Goal: Task Accomplishment & Management: Manage account settings

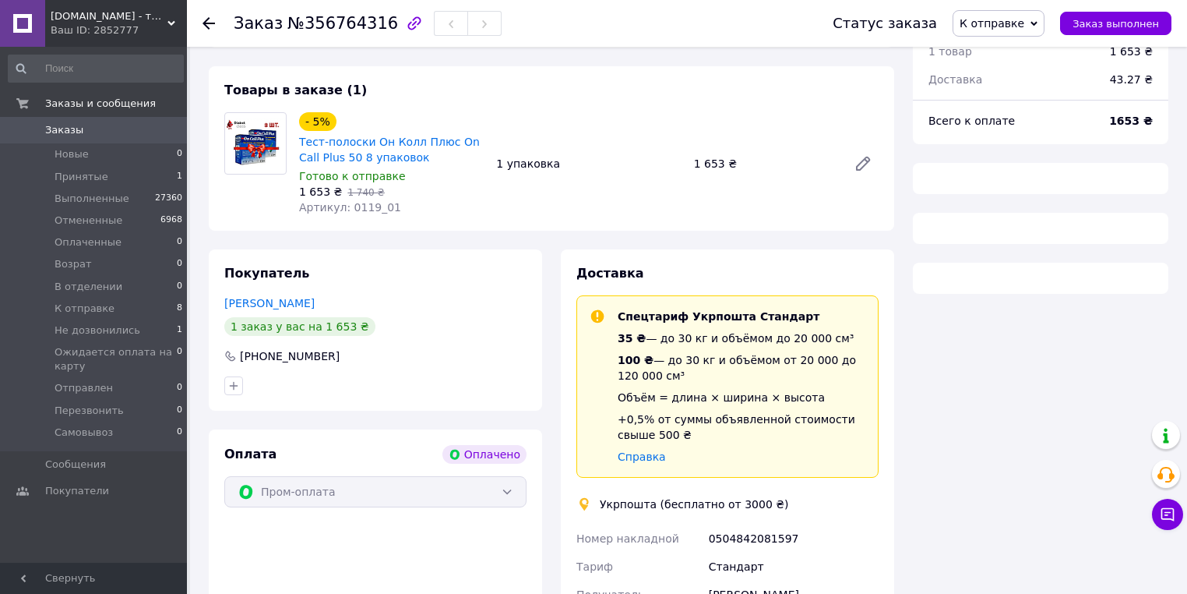
scroll to position [118, 0]
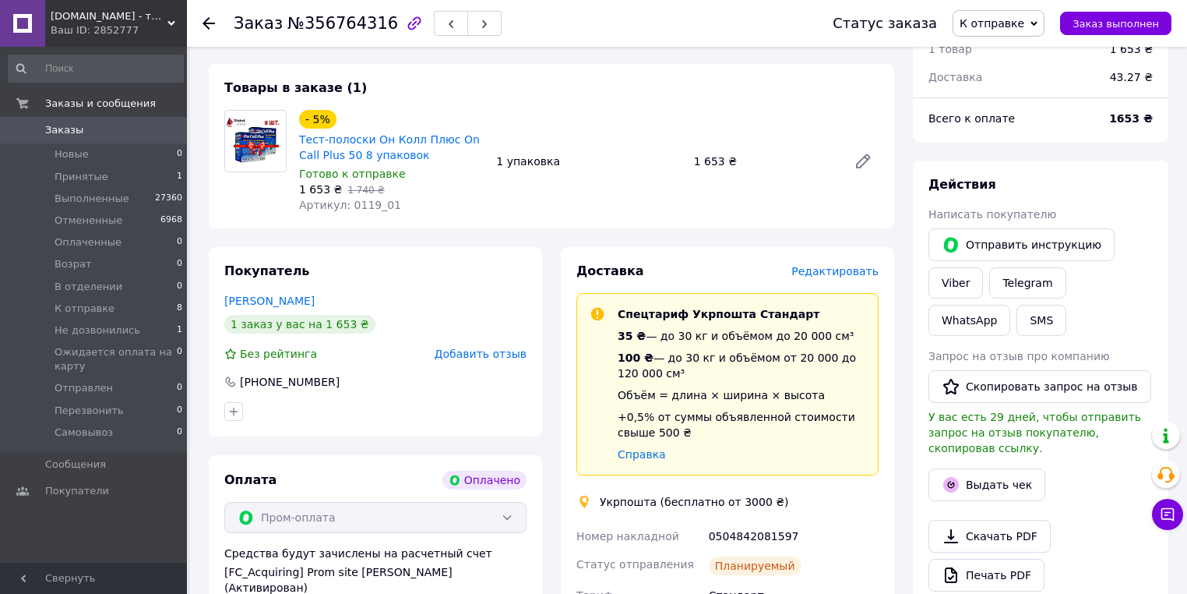
click at [210, 30] on div at bounding box center [209, 24] width 12 height 16
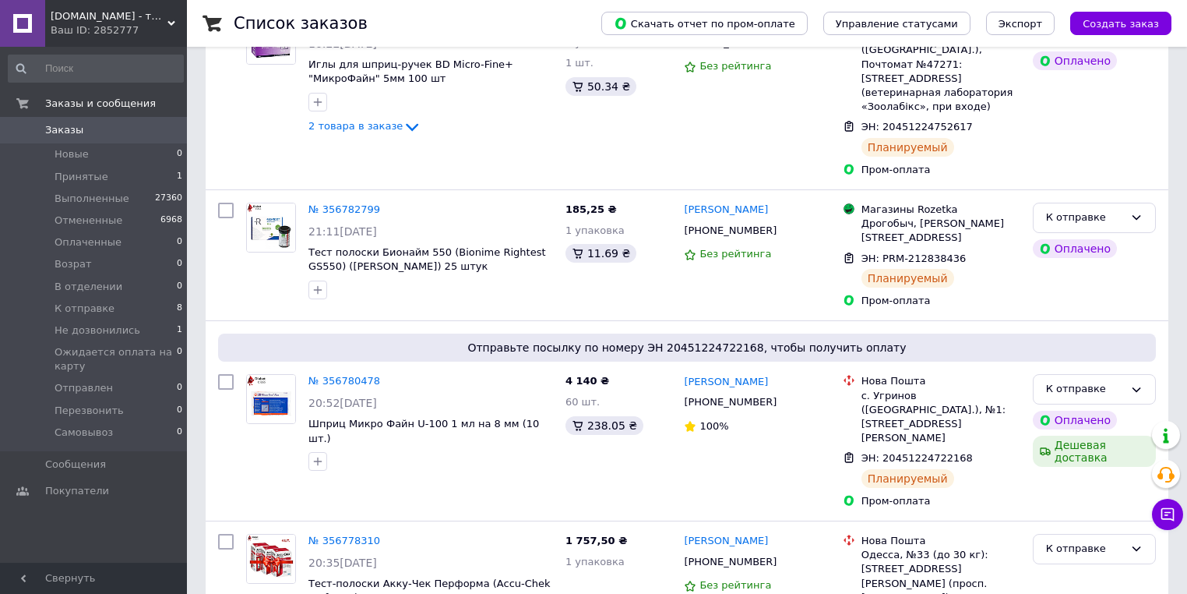
scroll to position [561, 0]
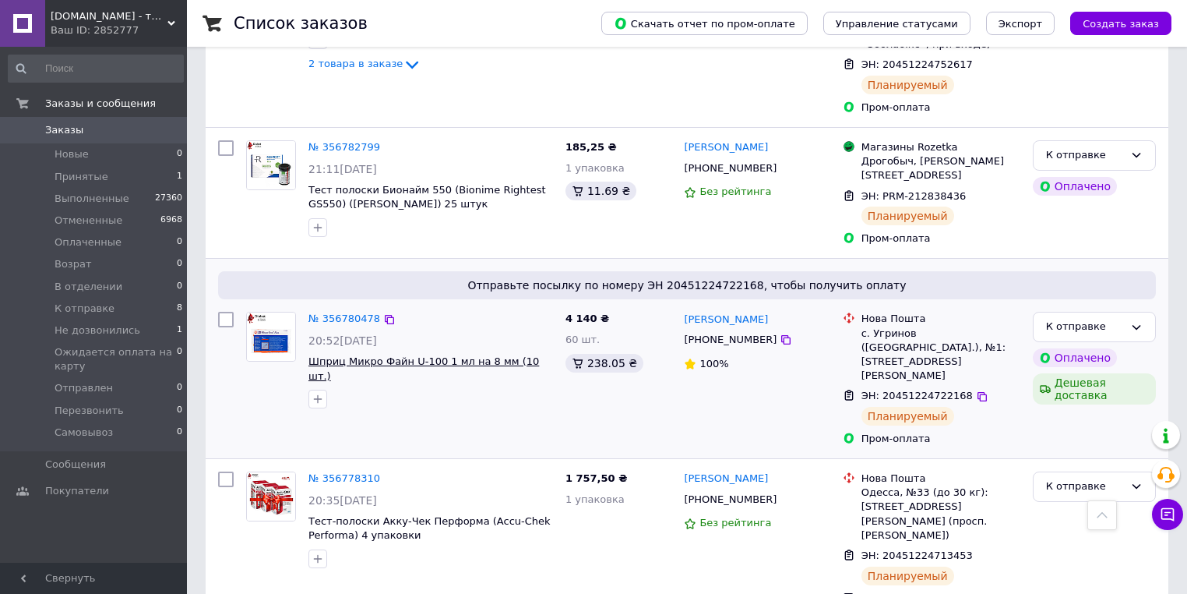
click at [358, 355] on span "Шприц Микро Файн U-100 1 мл на 8 мм (10 шт.)" at bounding box center [423, 368] width 231 height 26
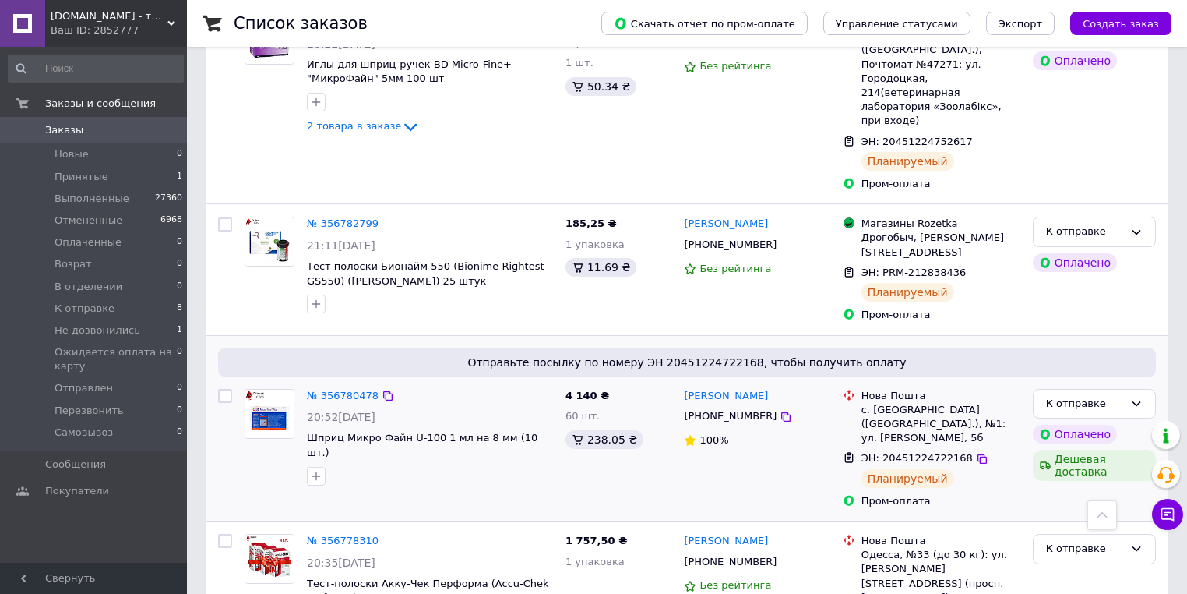
scroll to position [436, 0]
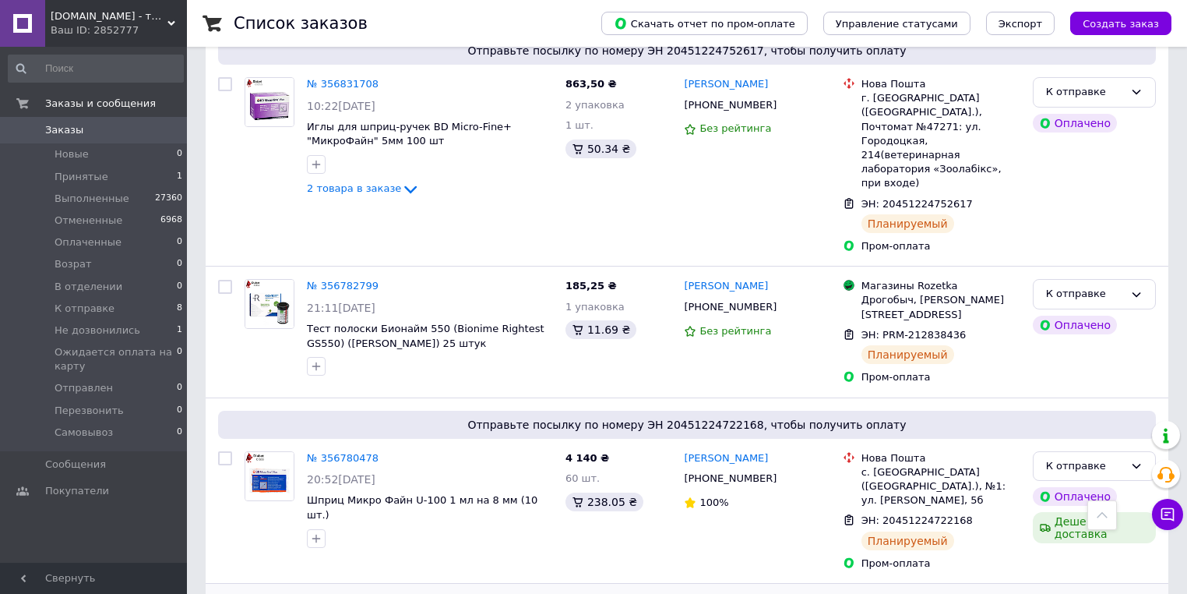
click at [342, 280] on link "№ 356782799" at bounding box center [343, 286] width 72 height 12
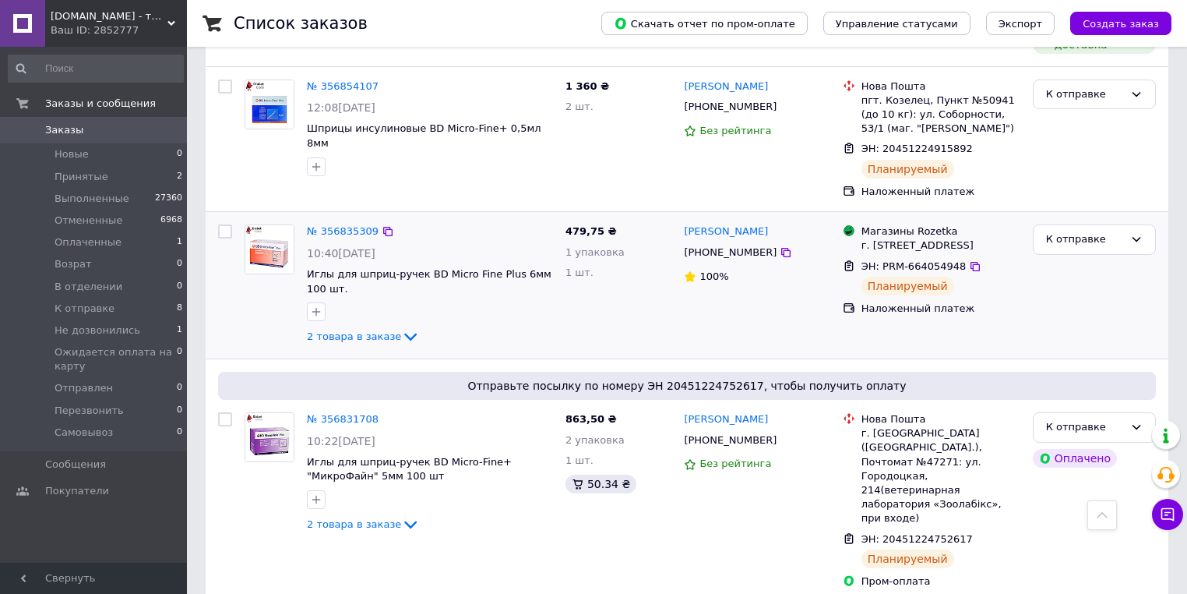
scroll to position [561, 0]
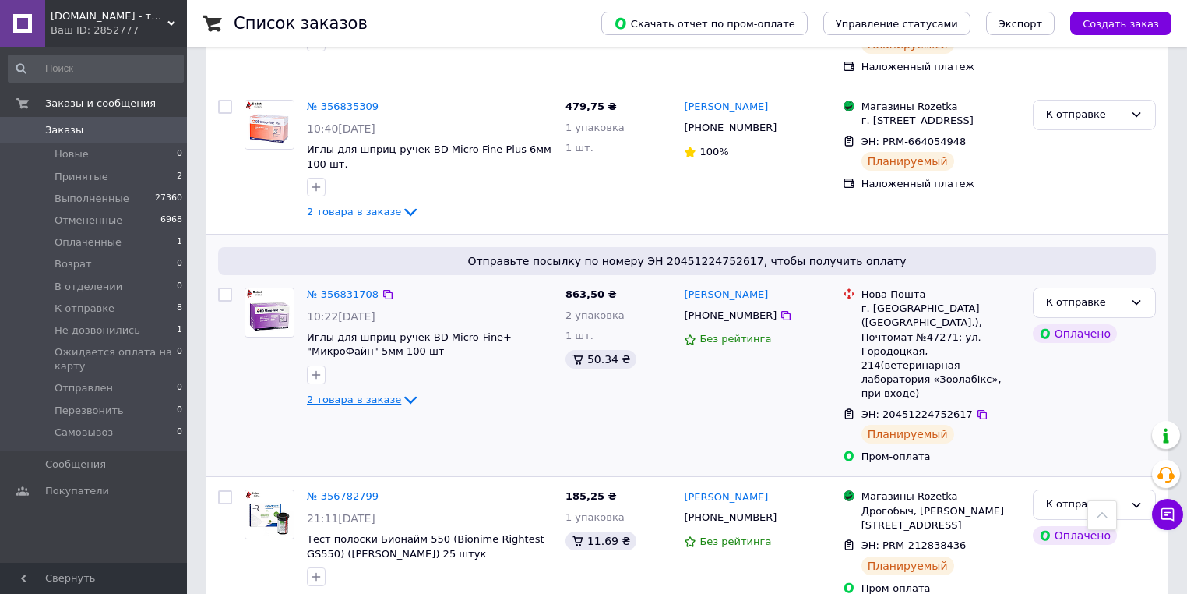
click at [404, 397] on icon at bounding box center [410, 401] width 12 height 8
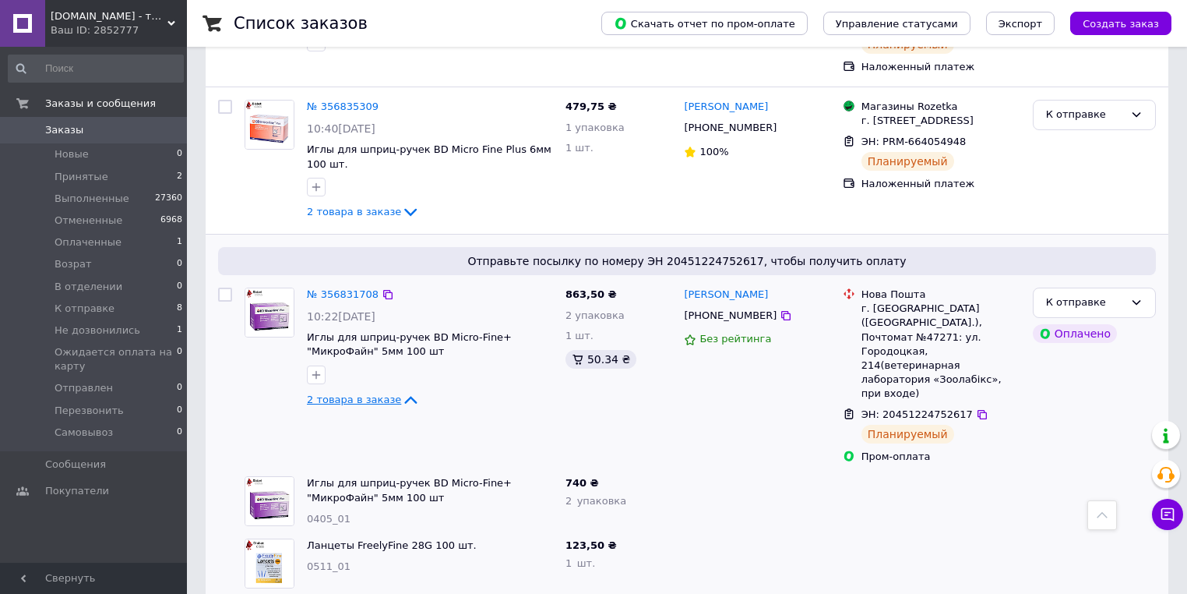
click at [494, 390] on div "2 товара в заказе" at bounding box center [430, 399] width 246 height 19
click at [337, 288] on link "№ 356831708" at bounding box center [343, 294] width 72 height 12
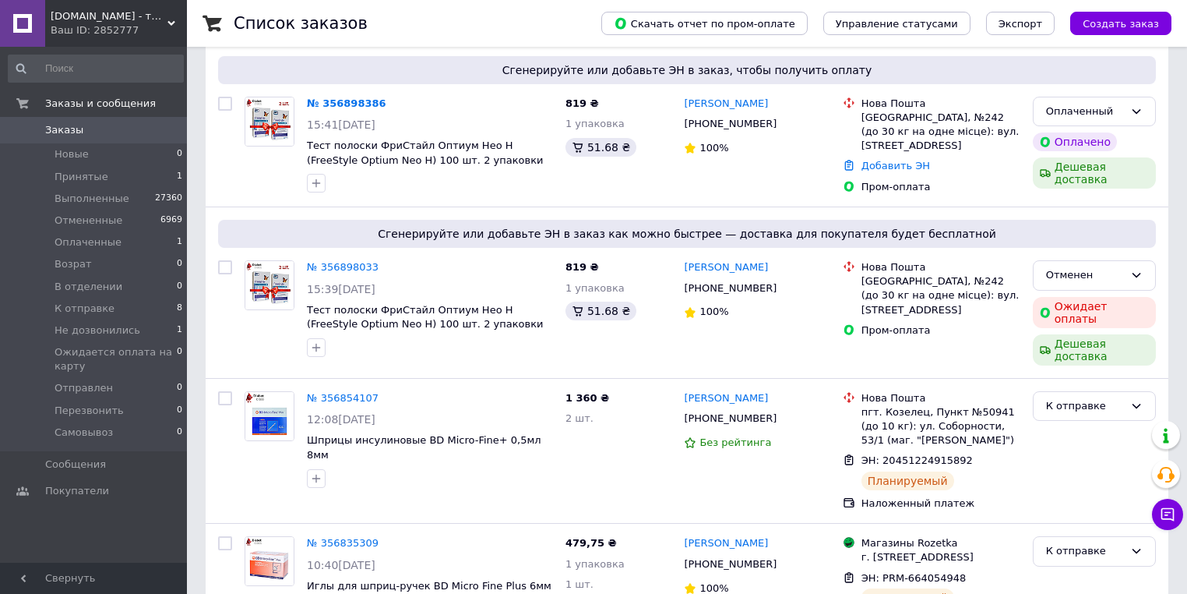
scroll to position [62, 0]
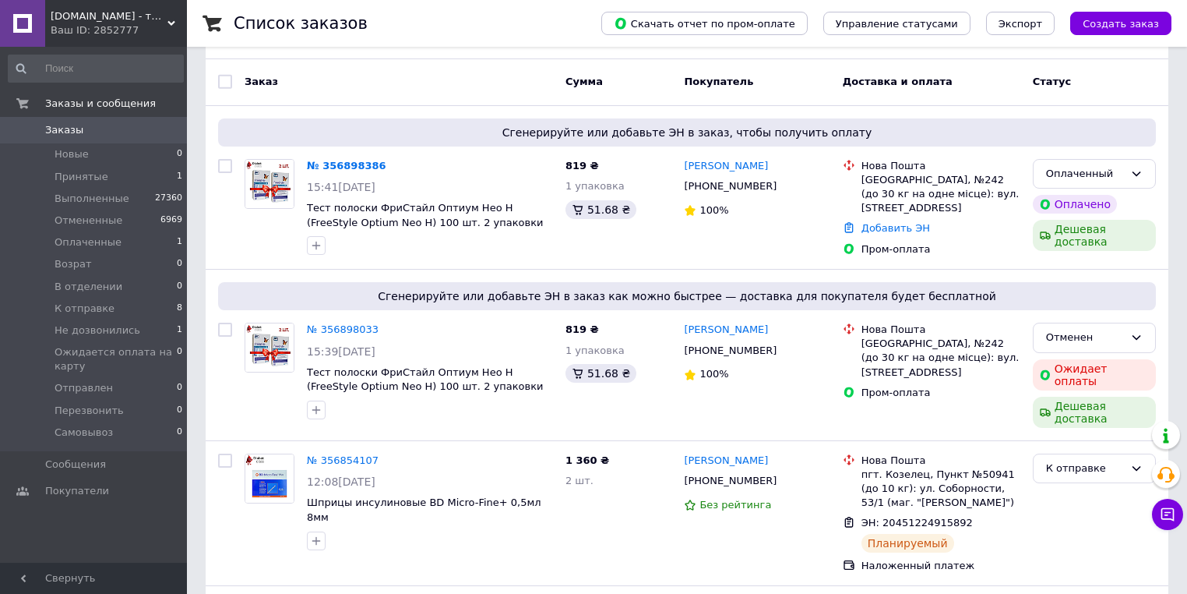
click at [147, 22] on span "[DOMAIN_NAME] - товары для диабетиков по самым низким ценам" at bounding box center [109, 16] width 117 height 14
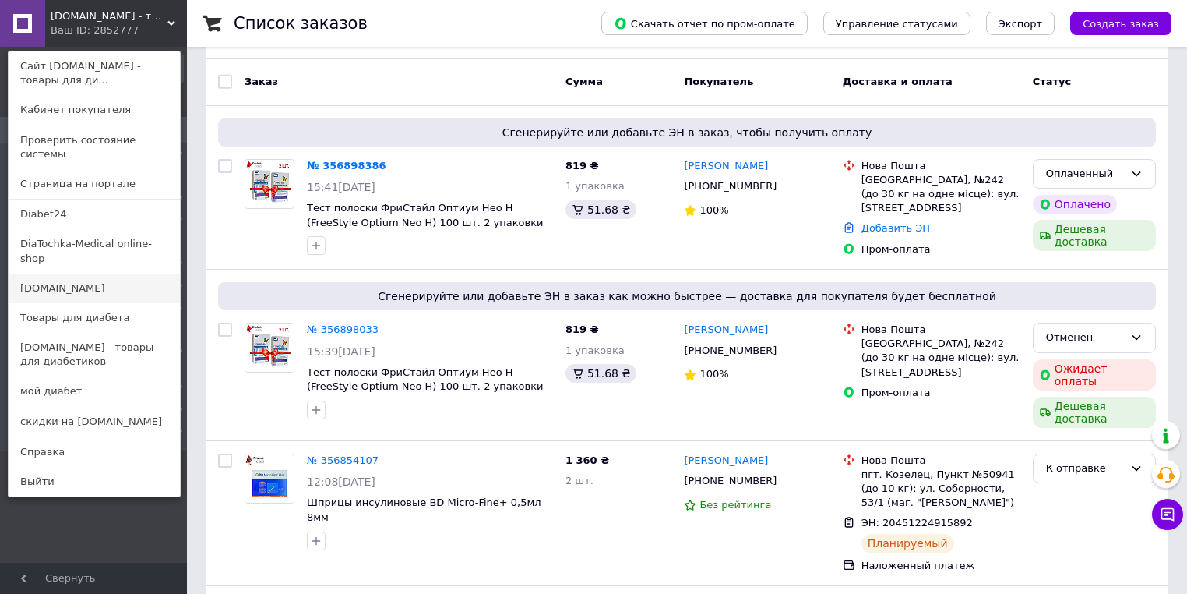
click at [129, 273] on link "[DOMAIN_NAME]" at bounding box center [94, 288] width 171 height 30
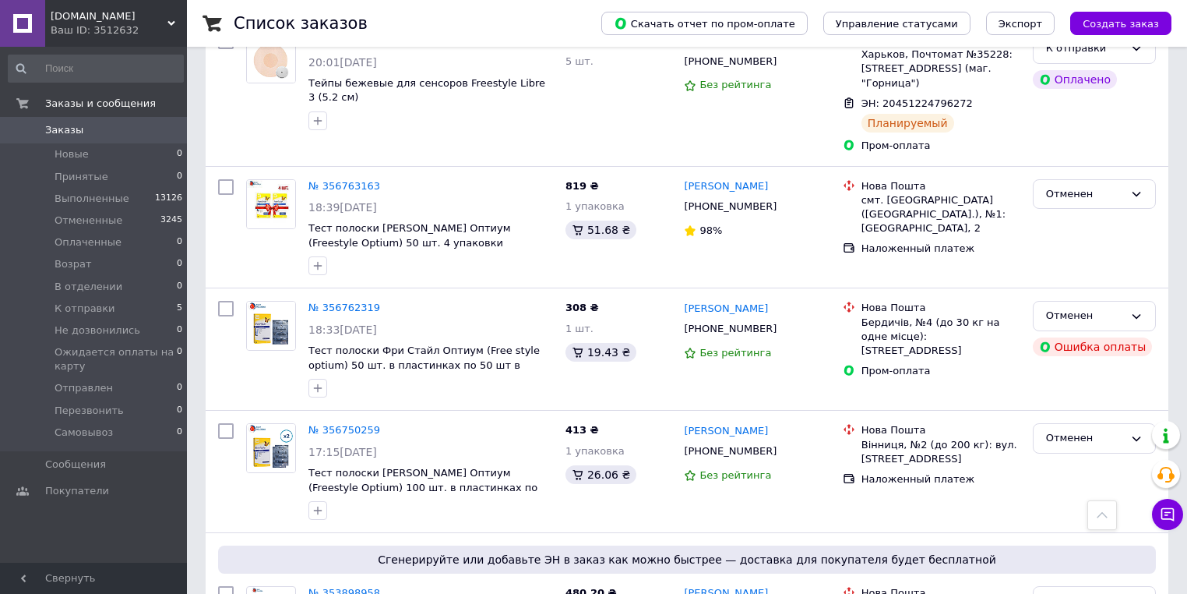
scroll to position [765, 0]
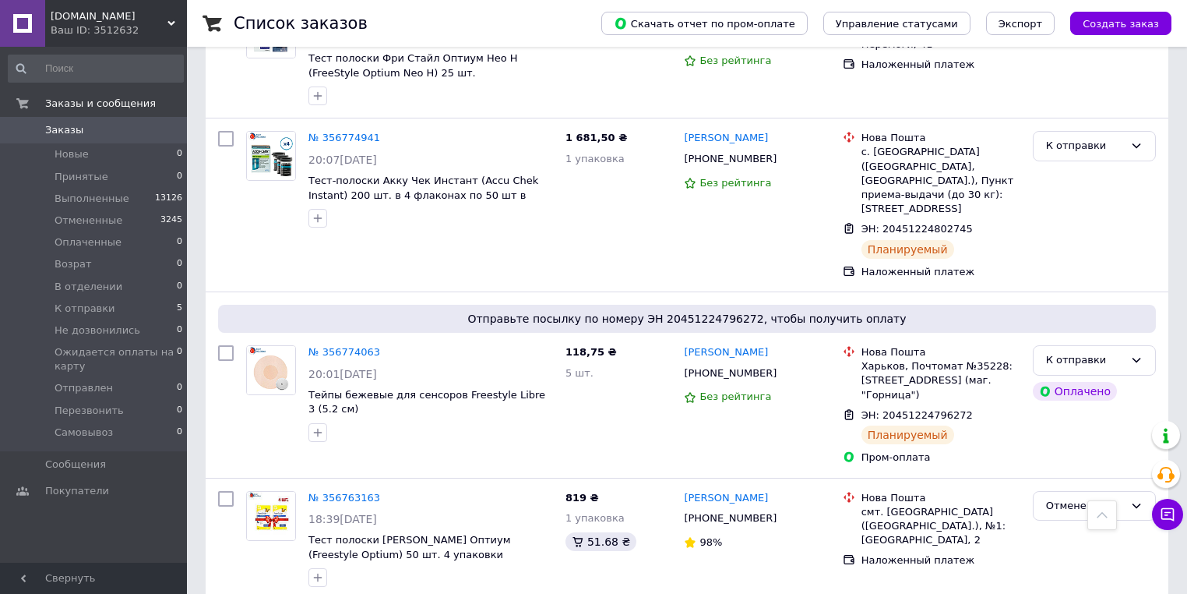
click at [123, 31] on div "Ваш ID: 3512632" at bounding box center [119, 30] width 136 height 14
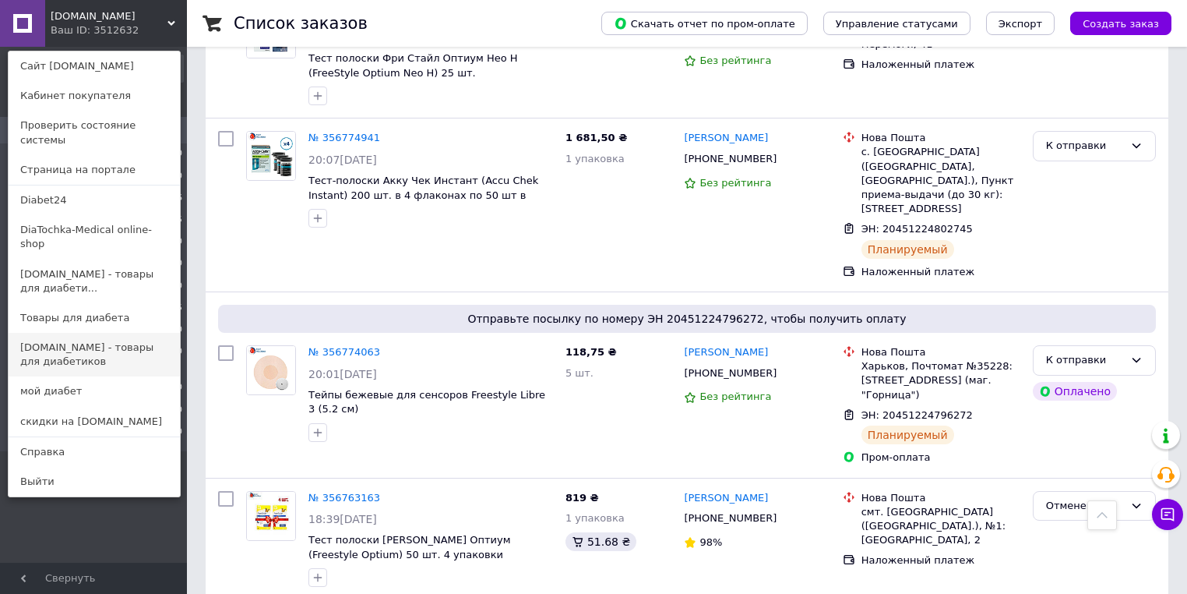
click at [93, 333] on link "[DOMAIN_NAME] - товары для диабетиков" at bounding box center [94, 355] width 171 height 44
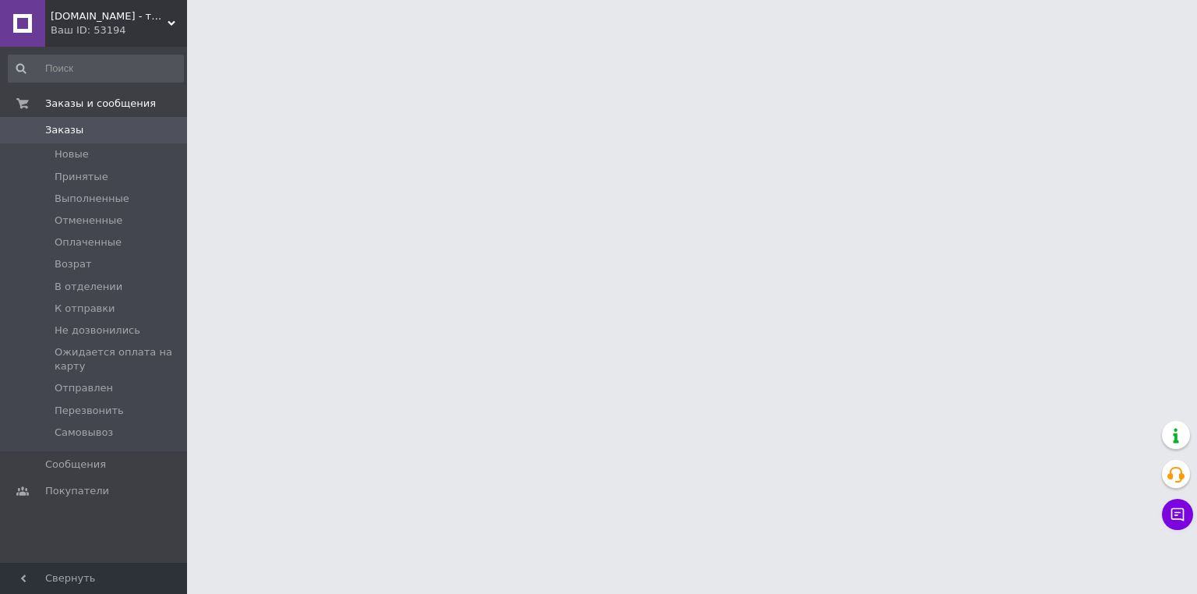
click at [89, 16] on span "[DOMAIN_NAME] - товары для диабетиков" at bounding box center [109, 16] width 117 height 14
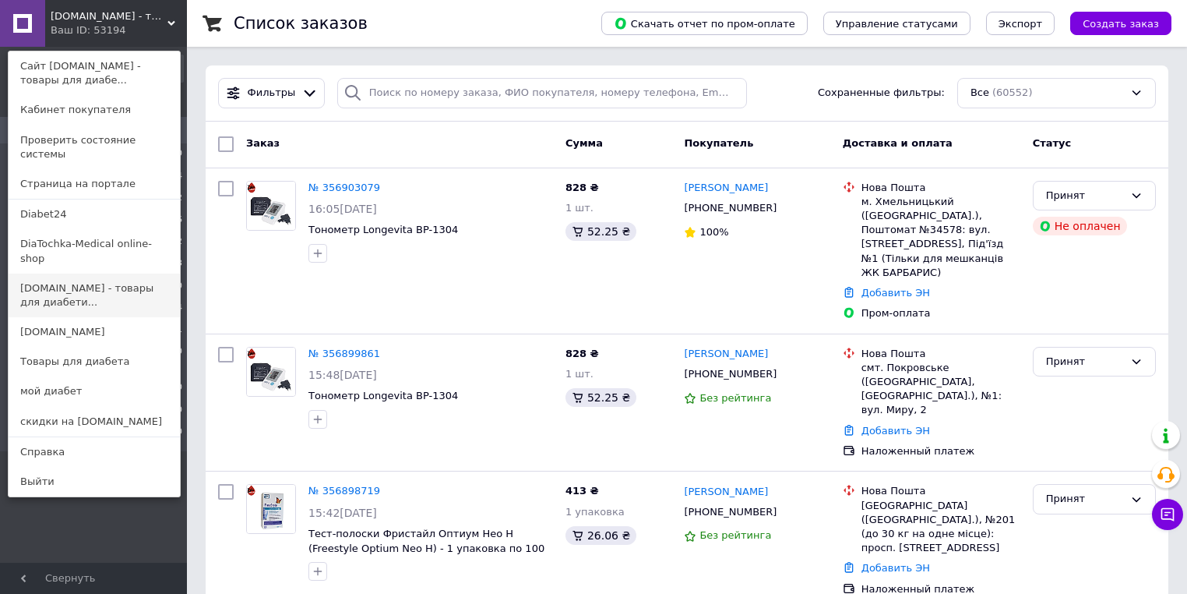
click at [108, 273] on link "diabet-class.com.ua - товары для диабети..." at bounding box center [94, 295] width 171 height 44
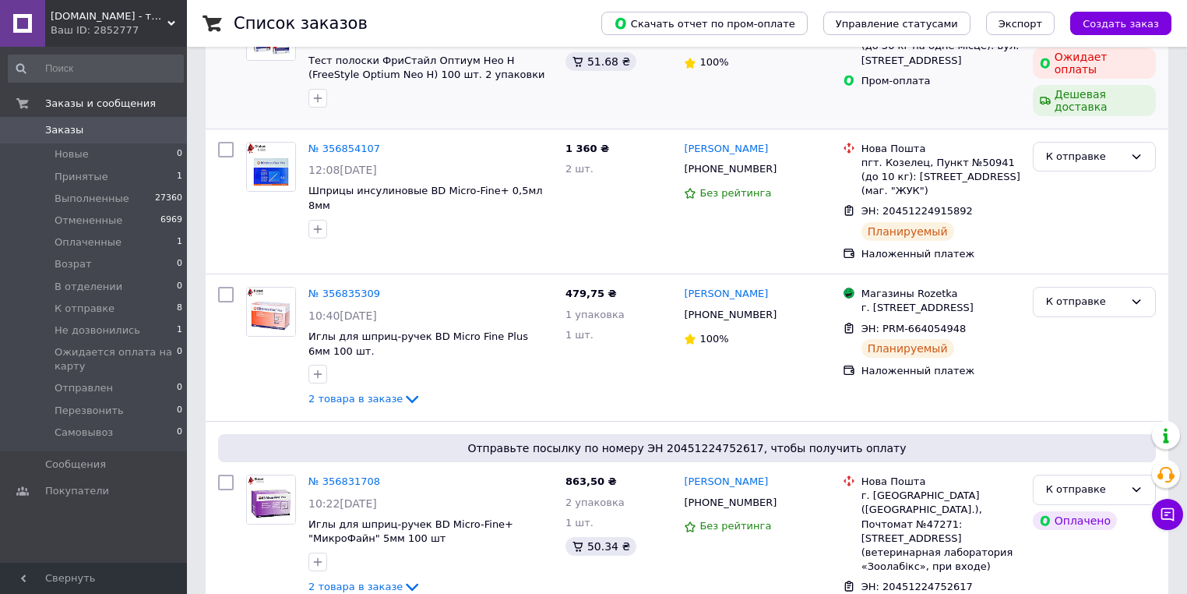
scroll to position [436, 0]
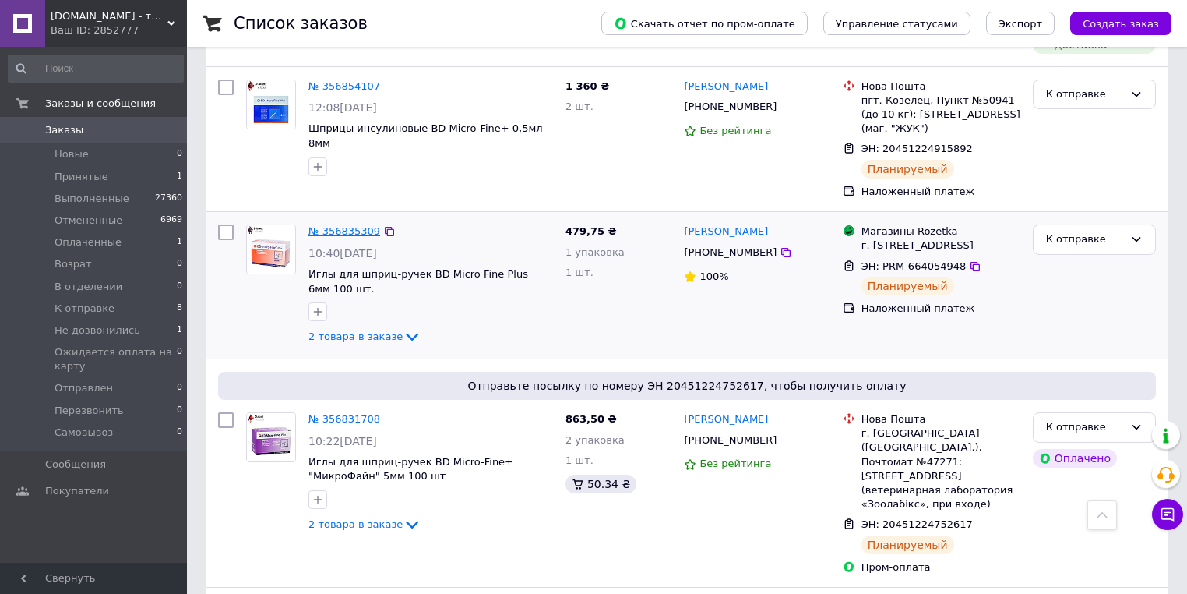
click at [351, 225] on link "№ 356835309" at bounding box center [344, 231] width 72 height 12
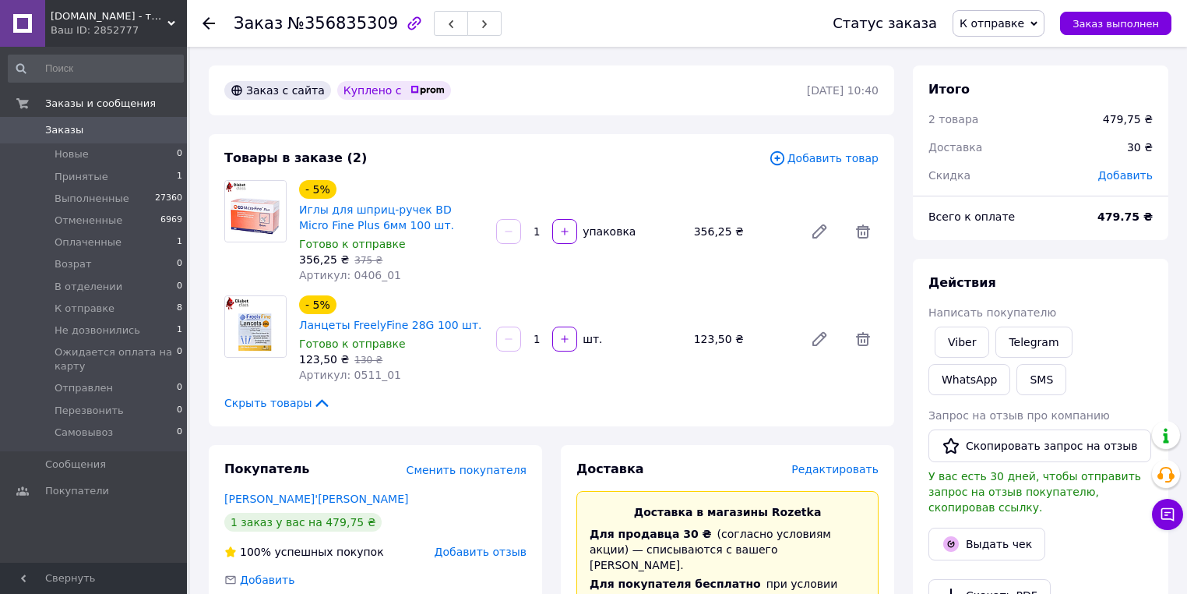
click at [216, 30] on div at bounding box center [218, 23] width 31 height 47
click at [204, 26] on icon at bounding box center [209, 23] width 12 height 12
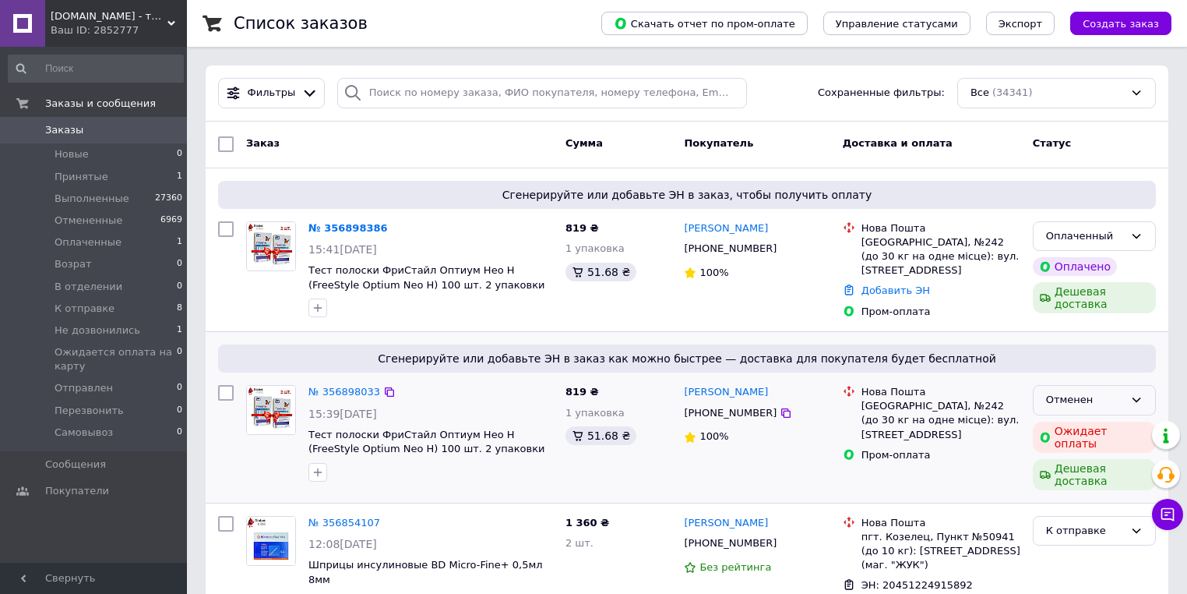
click at [1059, 392] on div "Отменен" at bounding box center [1085, 400] width 78 height 16
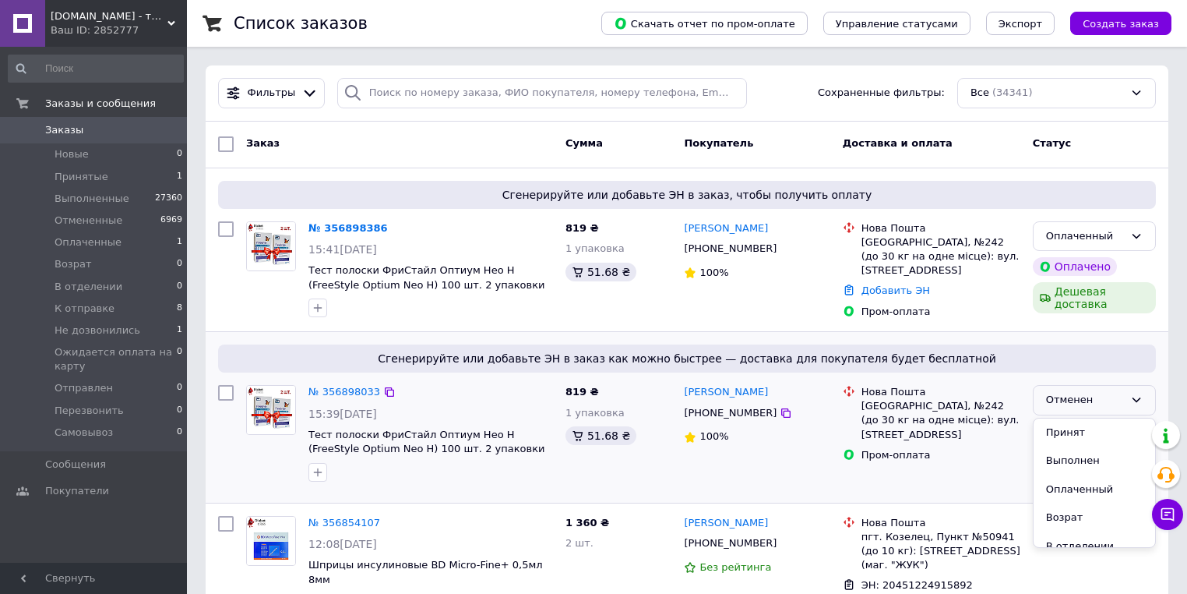
click at [1006, 373] on div "Сгенерируйте или добавьте ЭН в заказ как можно быстрее — доставка для покупател…" at bounding box center [687, 417] width 963 height 171
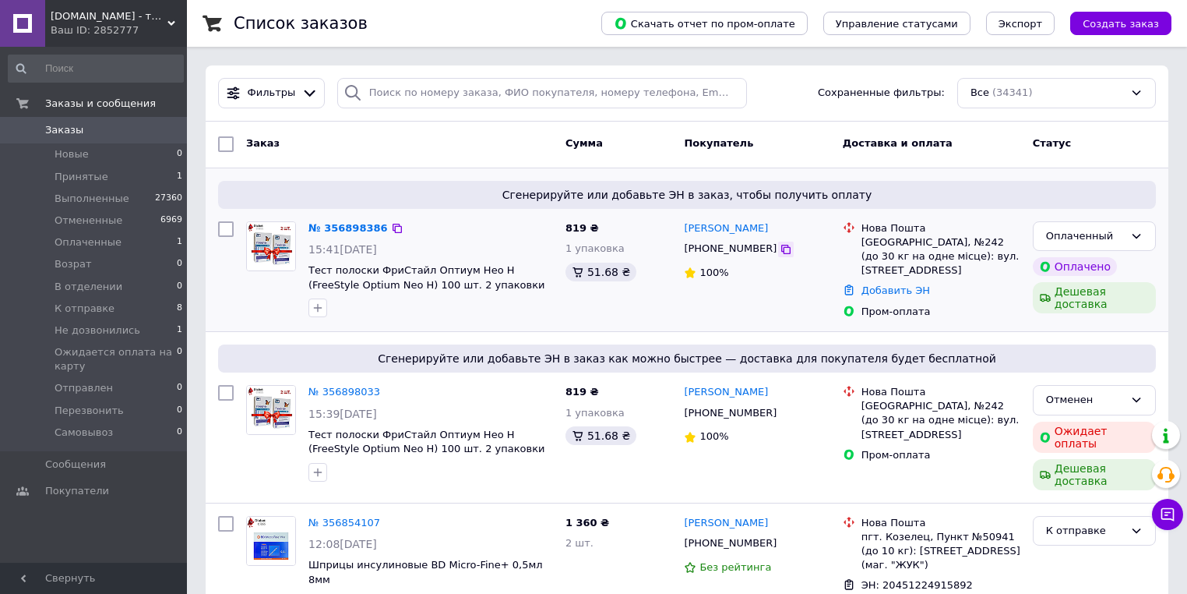
click at [780, 249] on icon at bounding box center [786, 249] width 12 height 12
click at [238, 328] on div "Сгенерируйте или добавьте ЭН в заказ, чтобы получить оплату № 356898386 15:41, …" at bounding box center [687, 250] width 963 height 164
click at [439, 220] on div "№ 356898386" at bounding box center [431, 229] width 248 height 18
click at [393, 227] on icon at bounding box center [397, 228] width 9 height 9
click at [894, 284] on link "Добавить ЭН" at bounding box center [896, 290] width 69 height 12
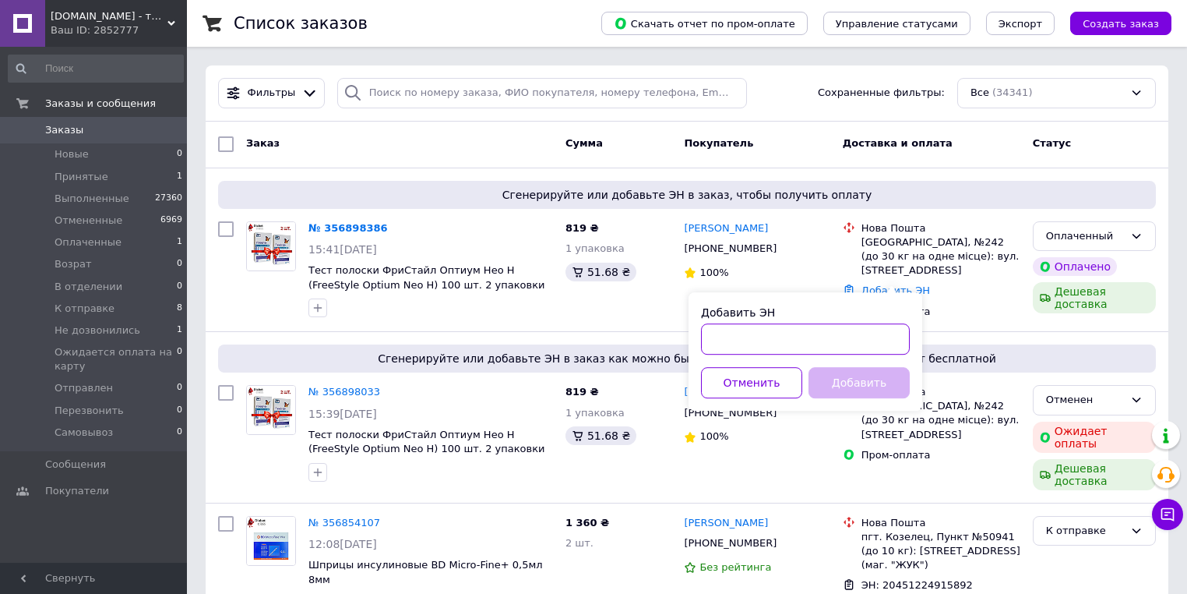
click at [802, 324] on input "Добавить ЭН" at bounding box center [805, 338] width 209 height 31
paste input "20451225232654"
type input "20451225232654"
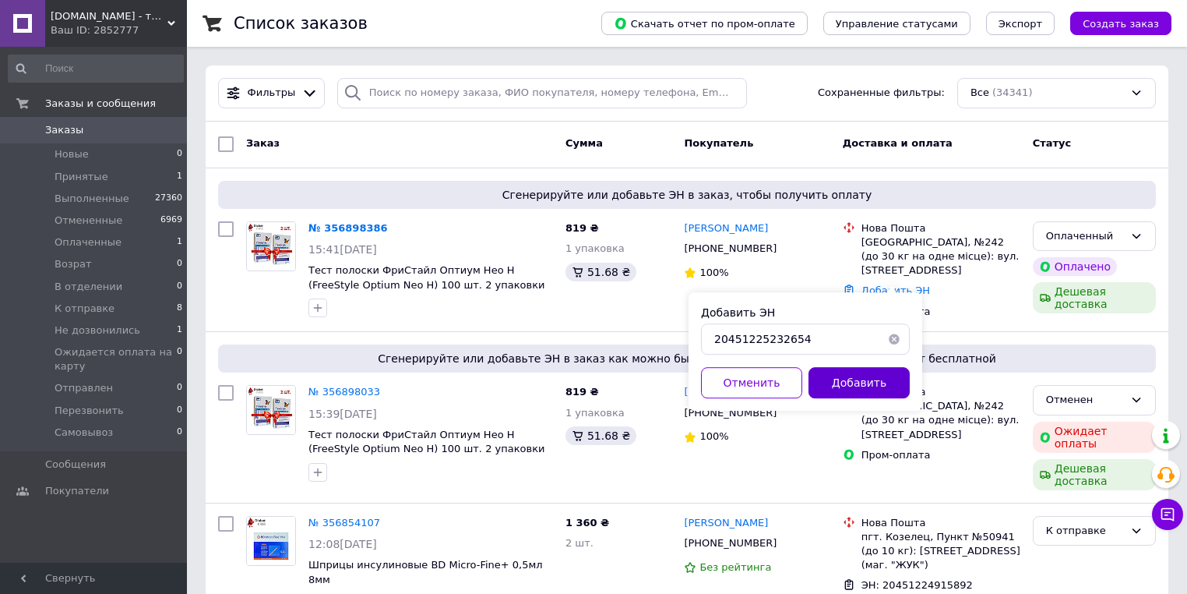
click at [854, 374] on button "Добавить" at bounding box center [859, 382] width 101 height 31
